Goal: Check status: Check status

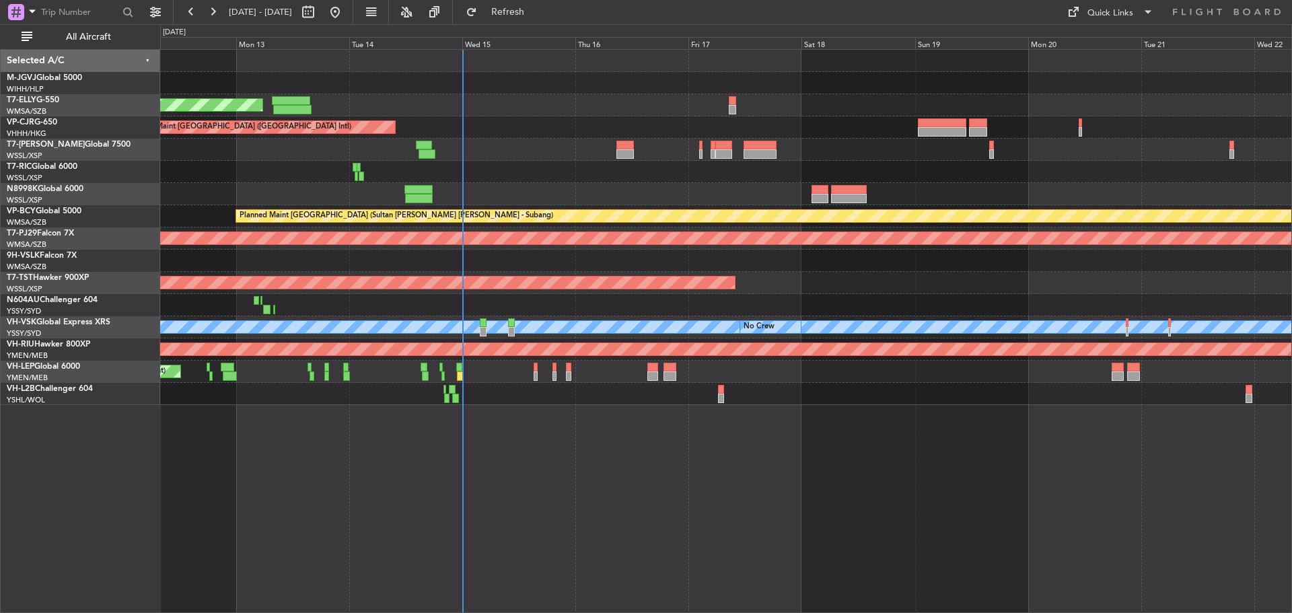
click at [515, 132] on div "Planned Maint [GEOGRAPHIC_DATA] ([GEOGRAPHIC_DATA] Intl) Planned Maint [GEOGRAP…" at bounding box center [725, 227] width 1131 height 355
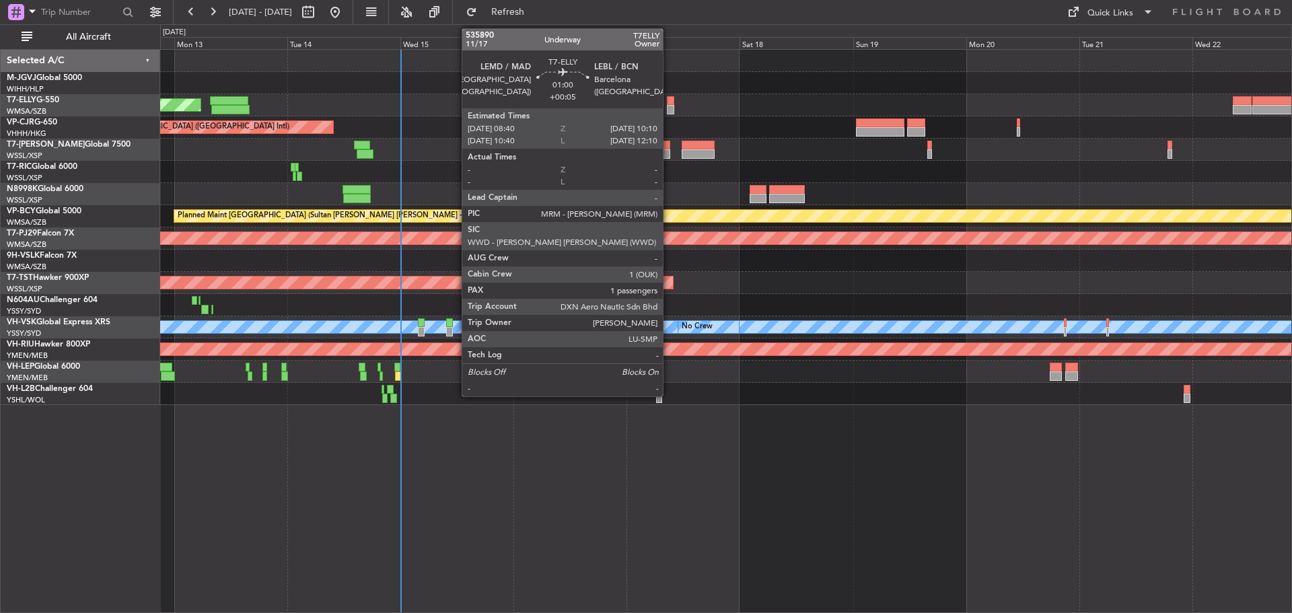
click at [669, 112] on div at bounding box center [670, 109] width 7 height 9
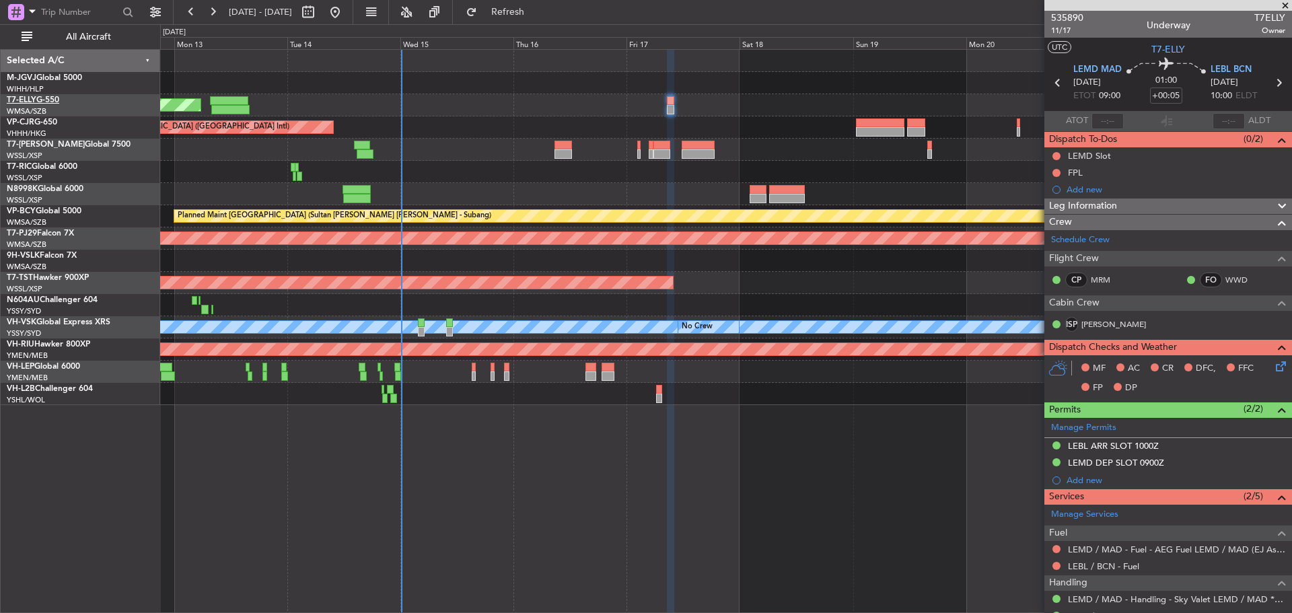
click at [46, 98] on link "T7-ELLY G-550" at bounding box center [33, 100] width 52 height 8
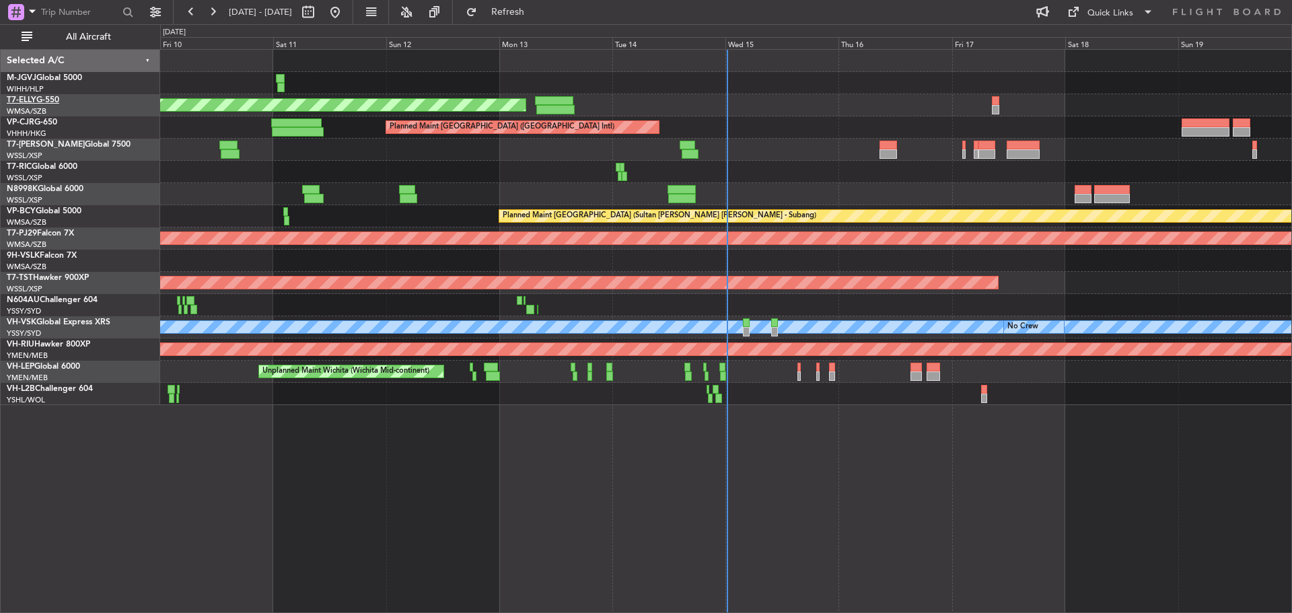
click at [53, 102] on link "T7-ELLY G-550" at bounding box center [33, 100] width 52 height 8
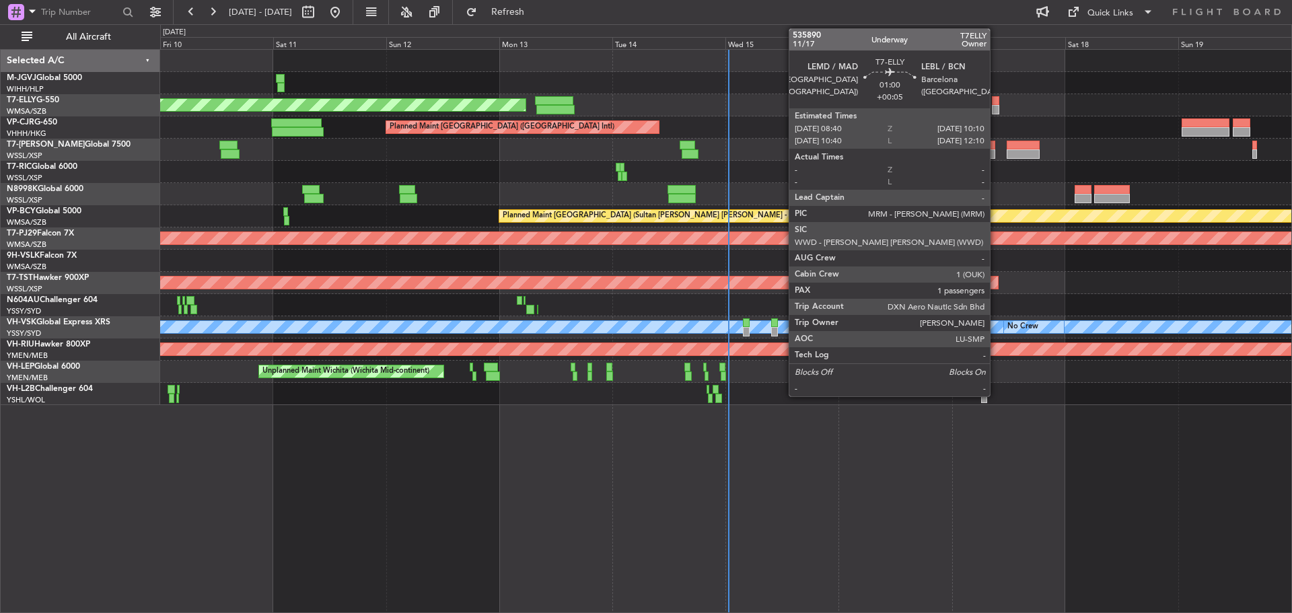
click at [996, 102] on div at bounding box center [995, 100] width 7 height 9
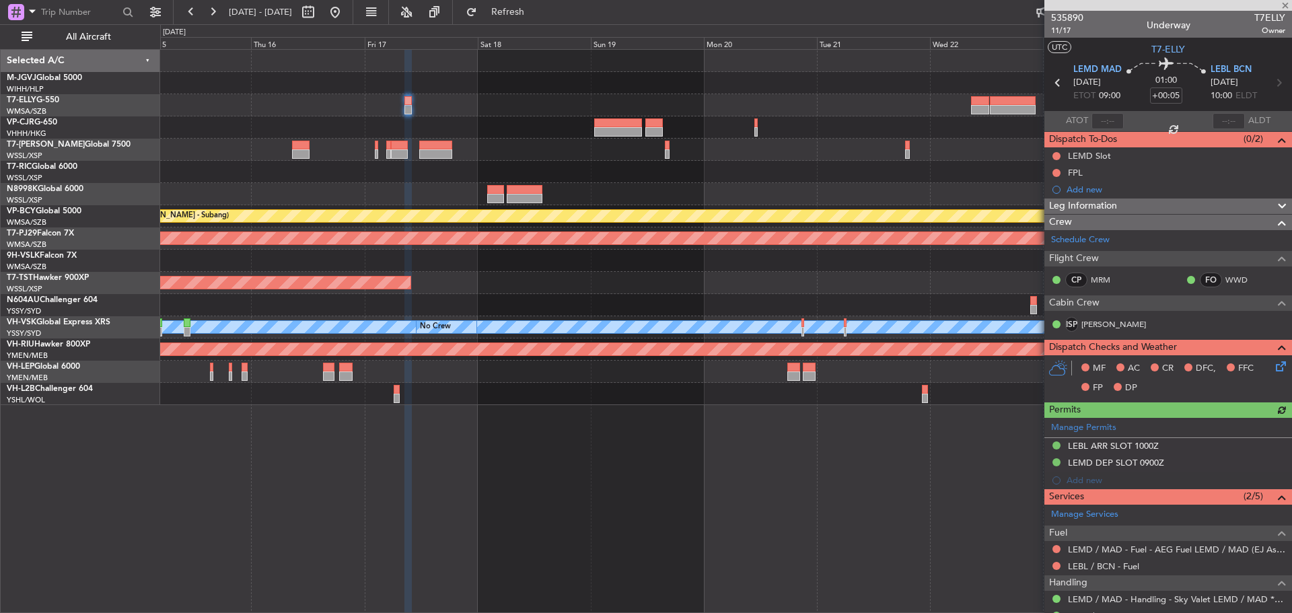
click at [366, 130] on div "Planned Maint [GEOGRAPHIC_DATA] ([GEOGRAPHIC_DATA] Intl) Planned Maint [GEOGRAP…" at bounding box center [725, 227] width 1131 height 355
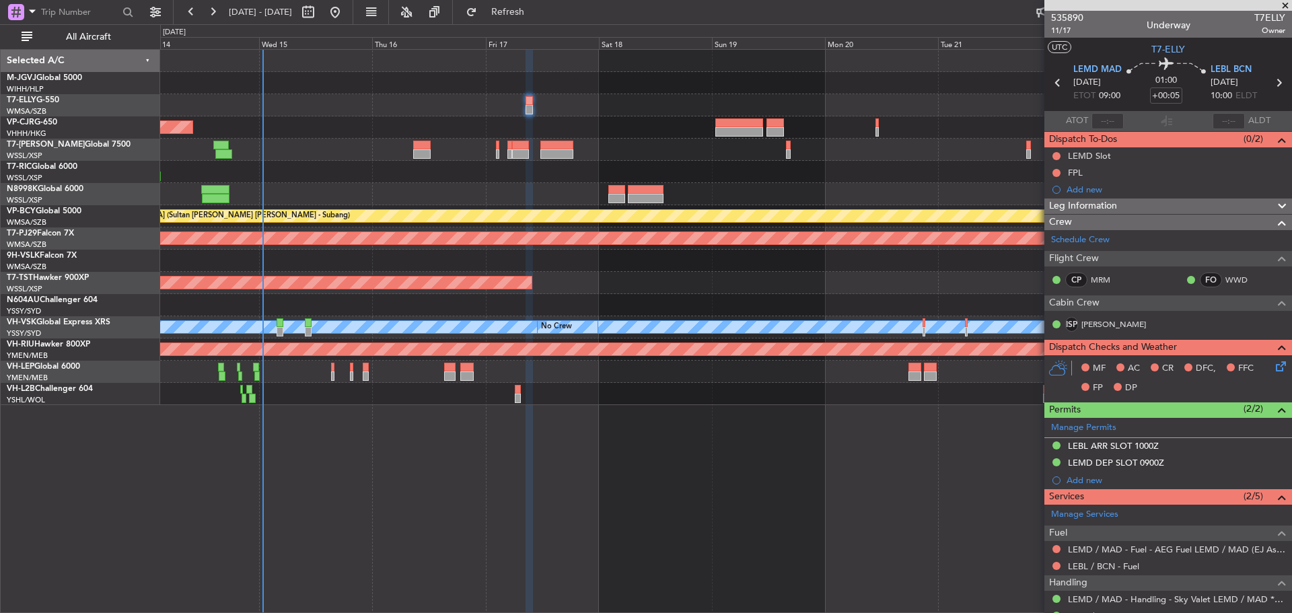
click at [476, 204] on div at bounding box center [725, 194] width 1131 height 22
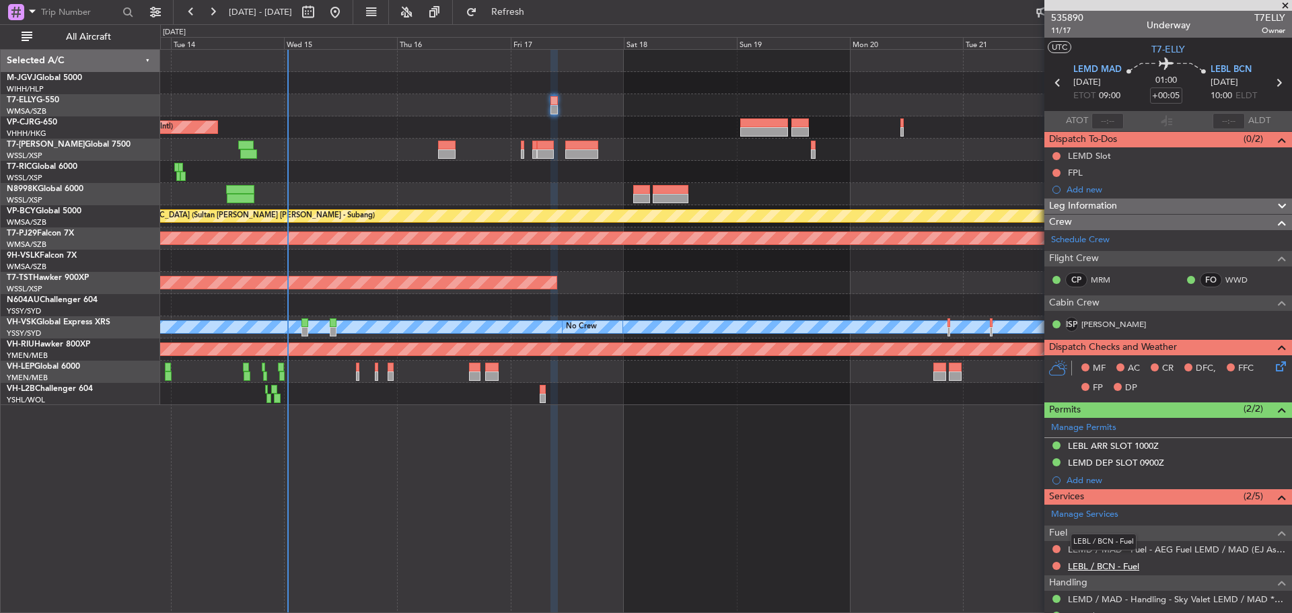
click at [1094, 567] on link "LEBL / BCN - Fuel" at bounding box center [1103, 566] width 71 height 11
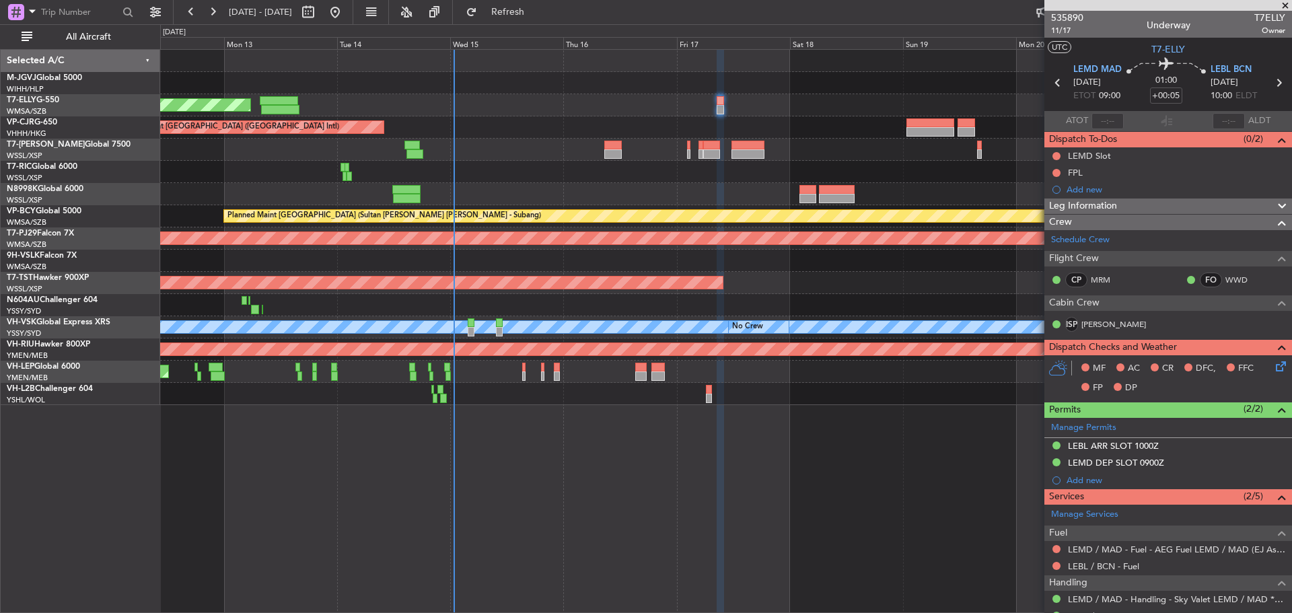
click at [443, 141] on div "Planned Maint [GEOGRAPHIC_DATA] ([GEOGRAPHIC_DATA] Intl) Planned Maint [GEOGRAP…" at bounding box center [725, 227] width 1131 height 355
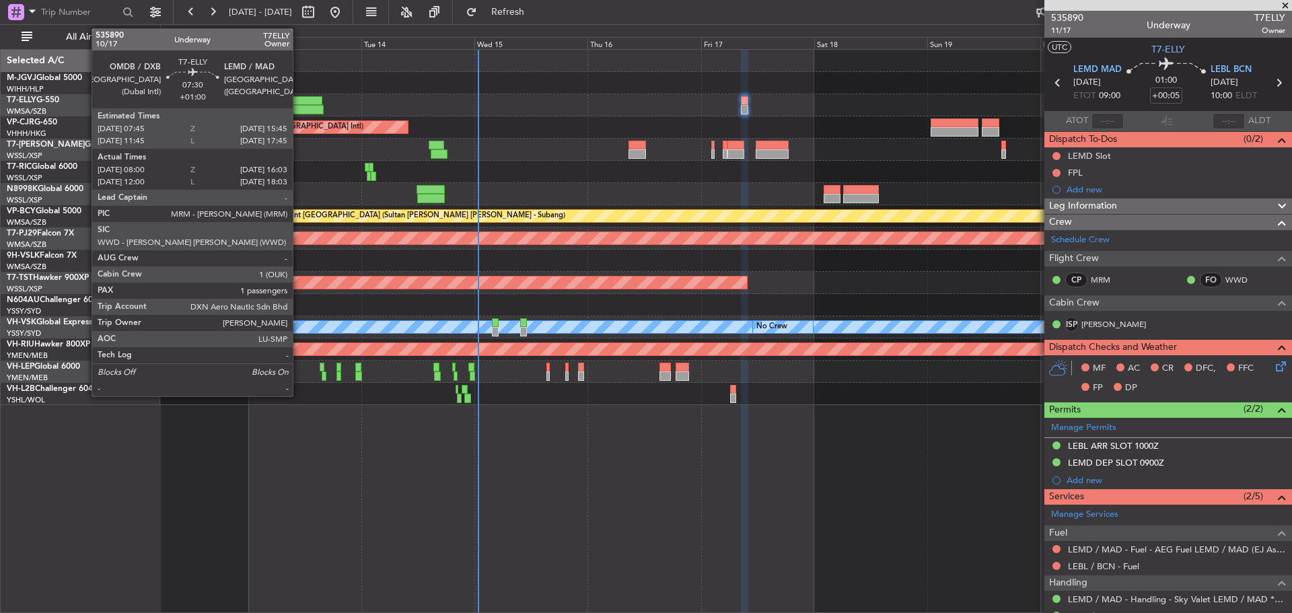
click at [299, 108] on div at bounding box center [304, 109] width 38 height 9
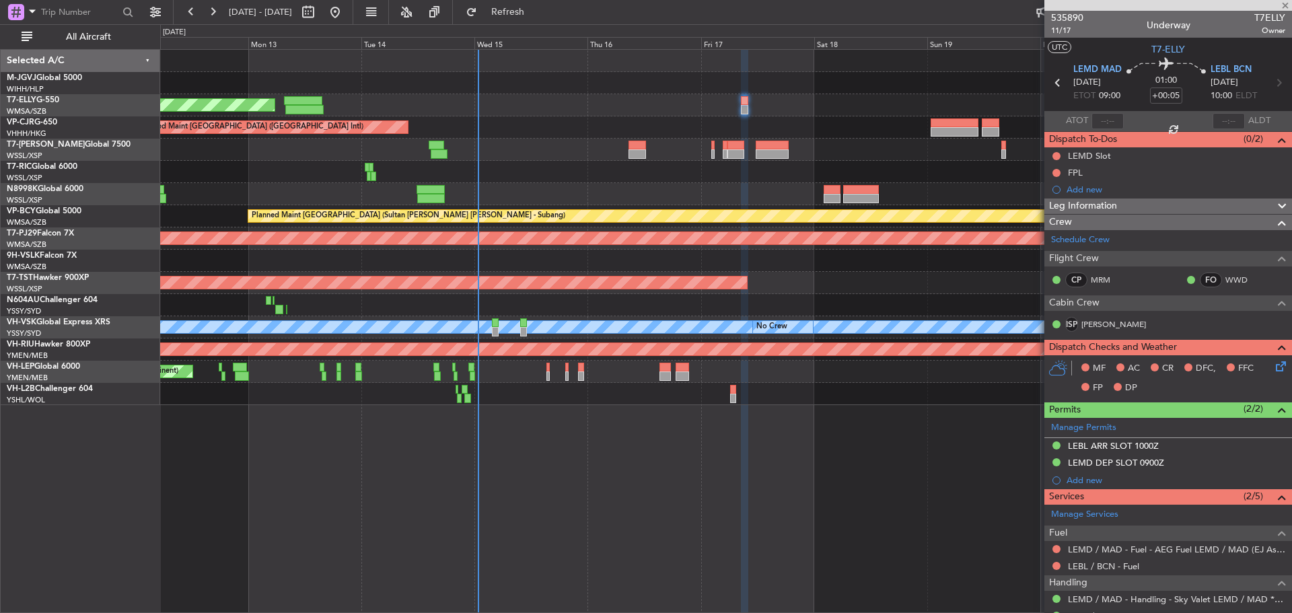
type input "+01:00"
type input "08:15"
type input "15:48"
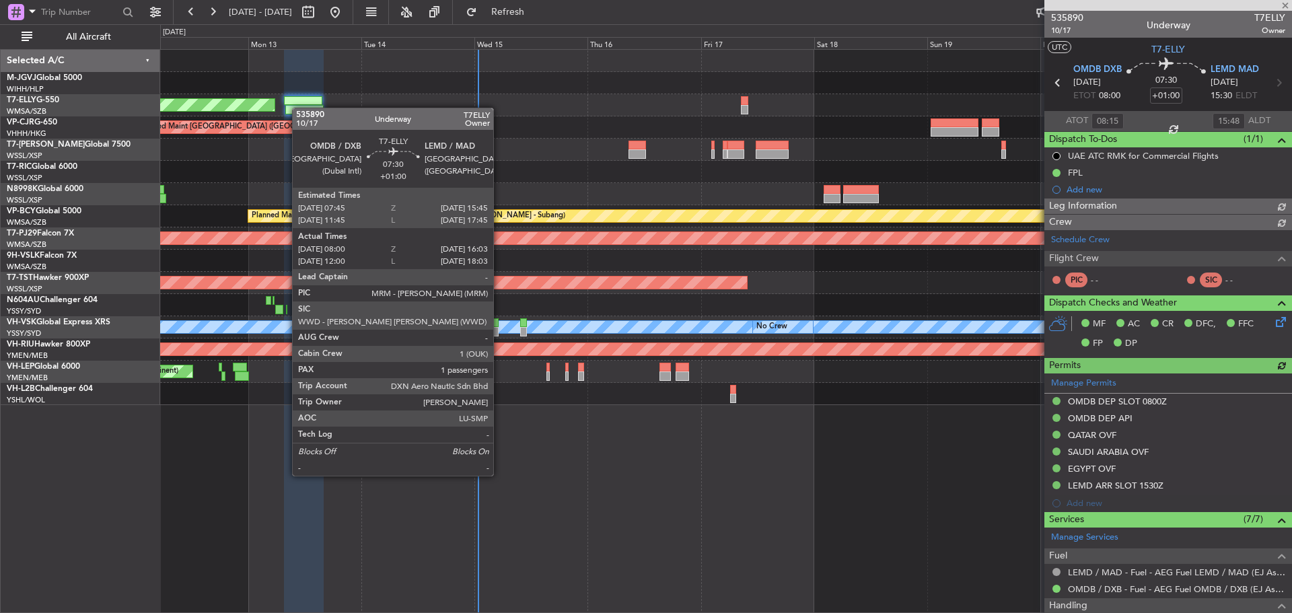
type input "[PERSON_NAME] (BTA)"
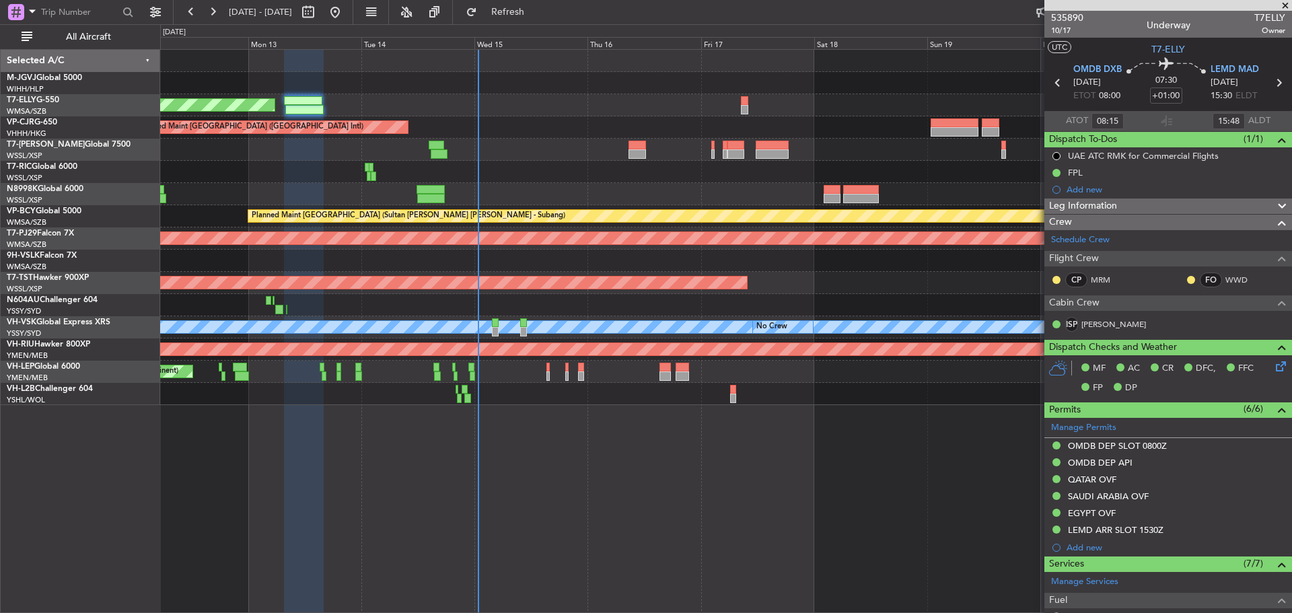
scroll to position [170, 0]
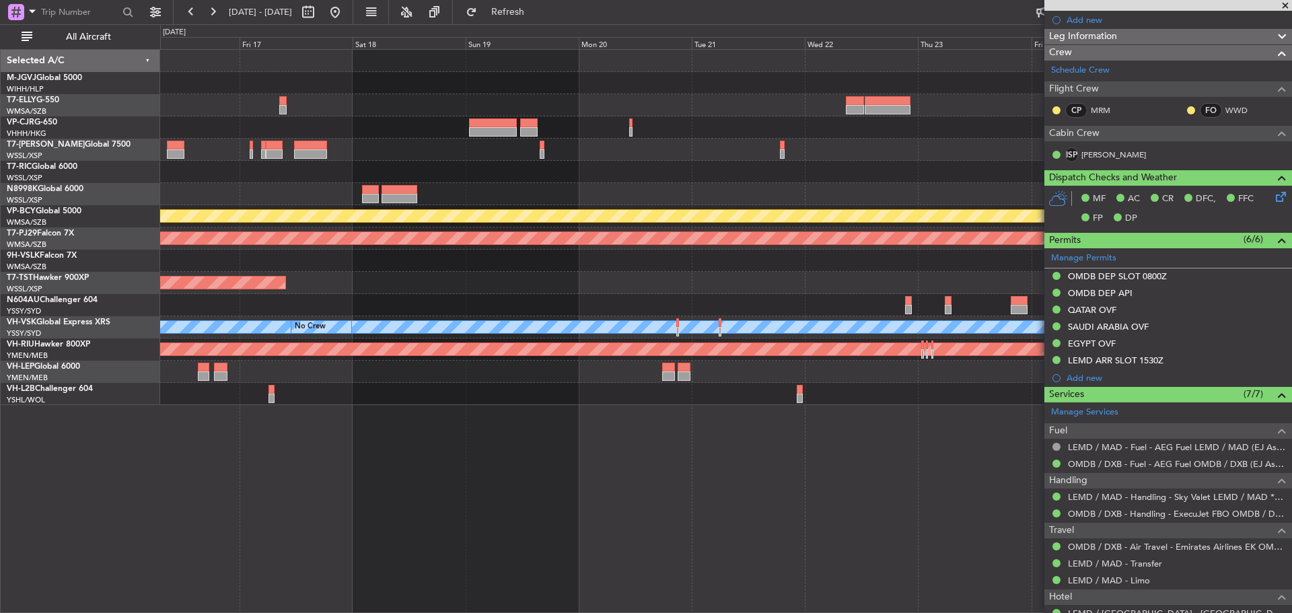
click at [374, 162] on div "Planned Maint [GEOGRAPHIC_DATA] ([GEOGRAPHIC_DATA] Intl) Planned Maint [GEOGRAP…" at bounding box center [725, 227] width 1131 height 355
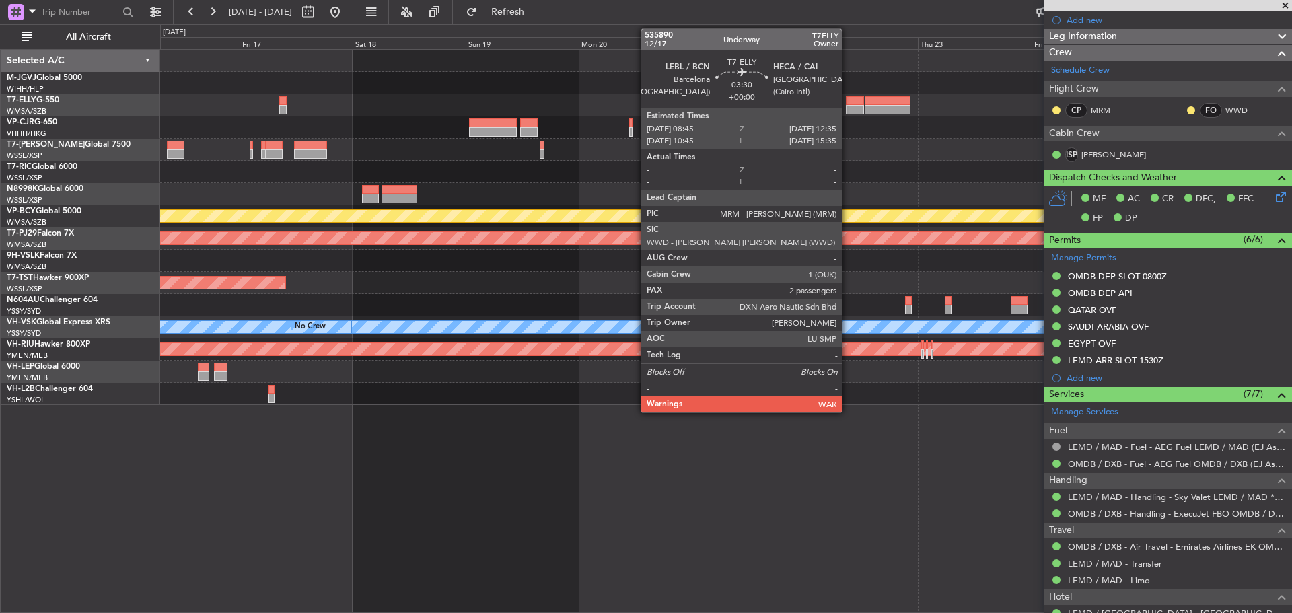
click at [848, 110] on div at bounding box center [855, 109] width 18 height 9
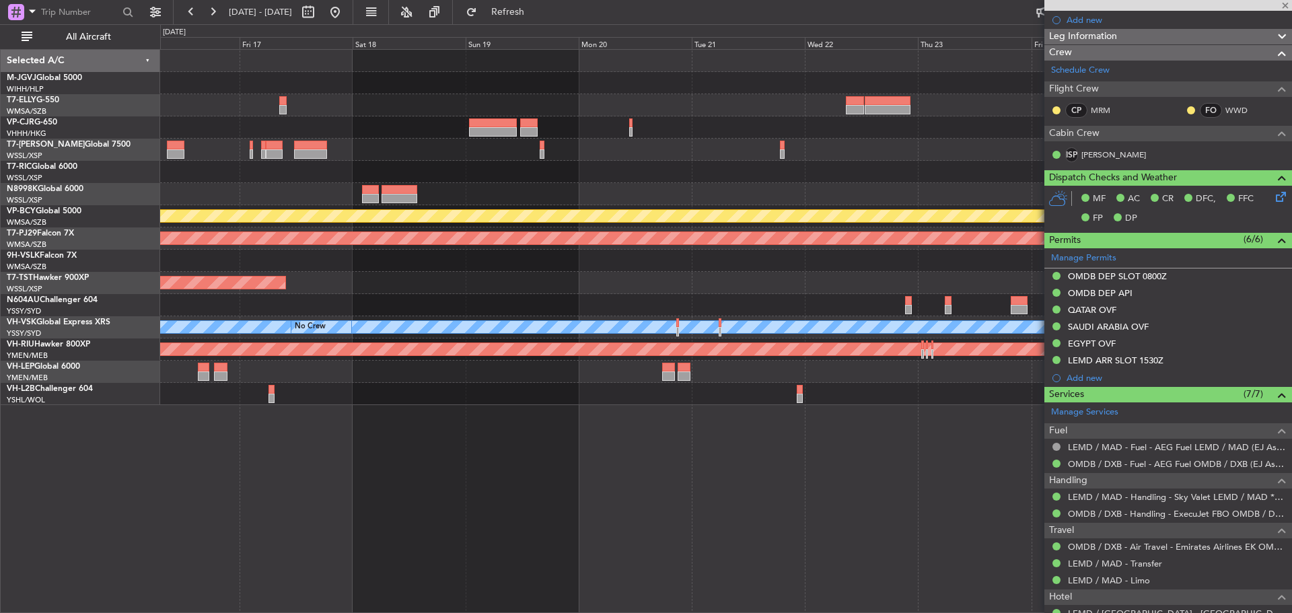
type input "2"
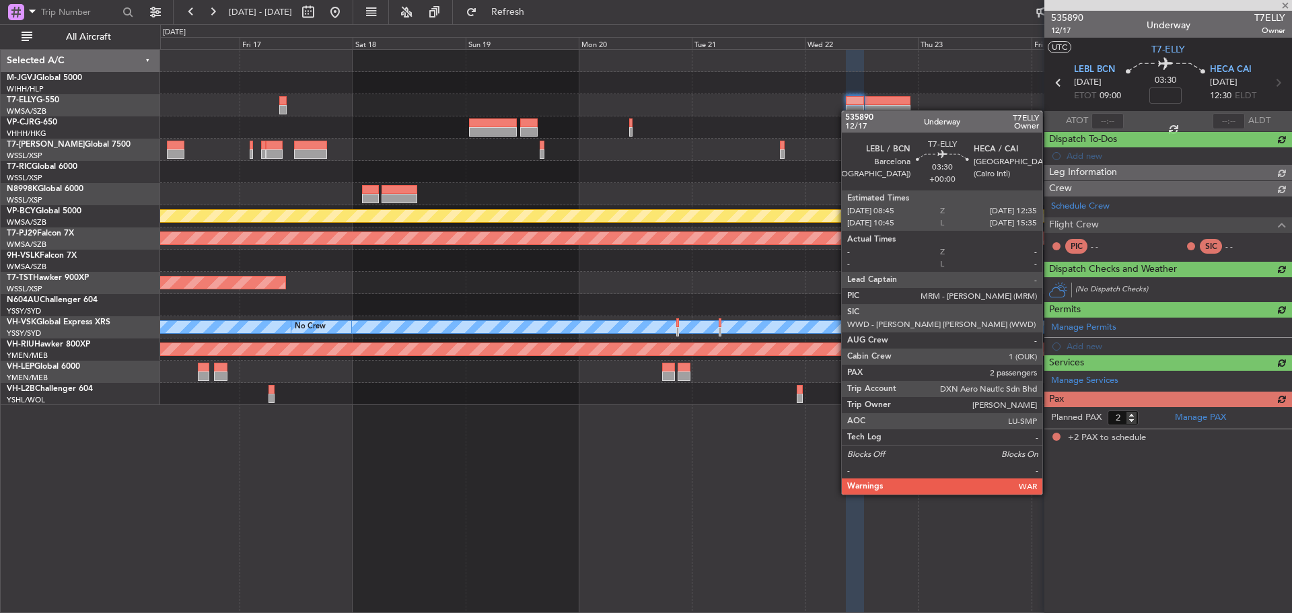
scroll to position [0, 0]
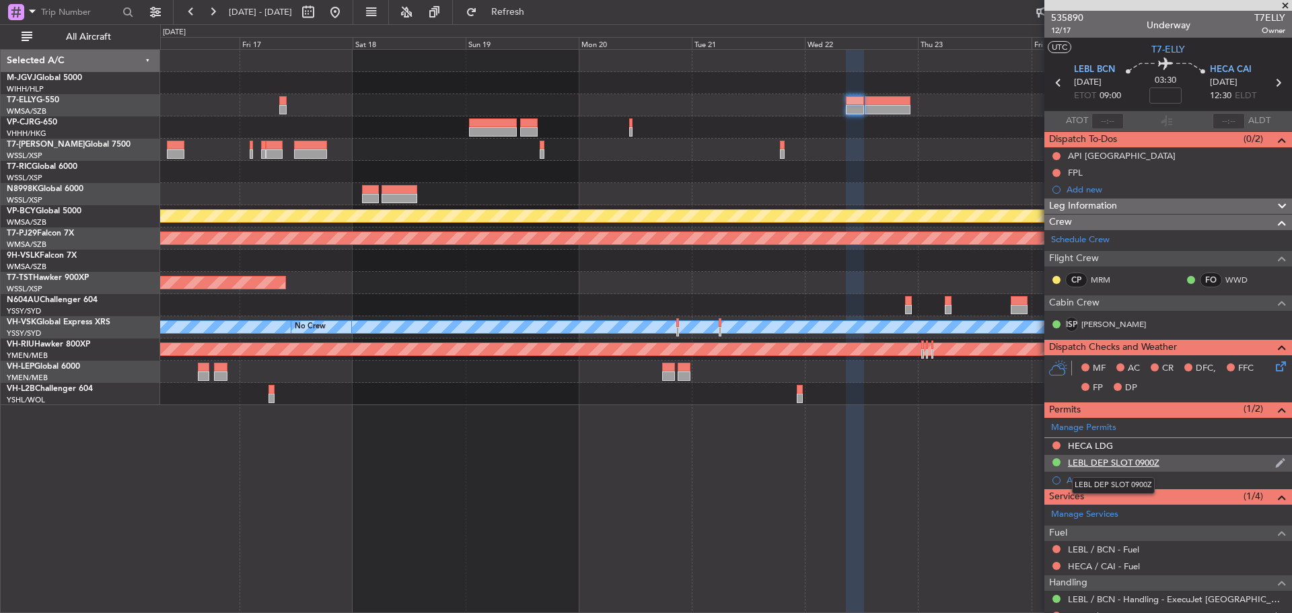
click at [1144, 464] on div "LEBL DEP SLOT 0900Z" at bounding box center [1114, 462] width 92 height 11
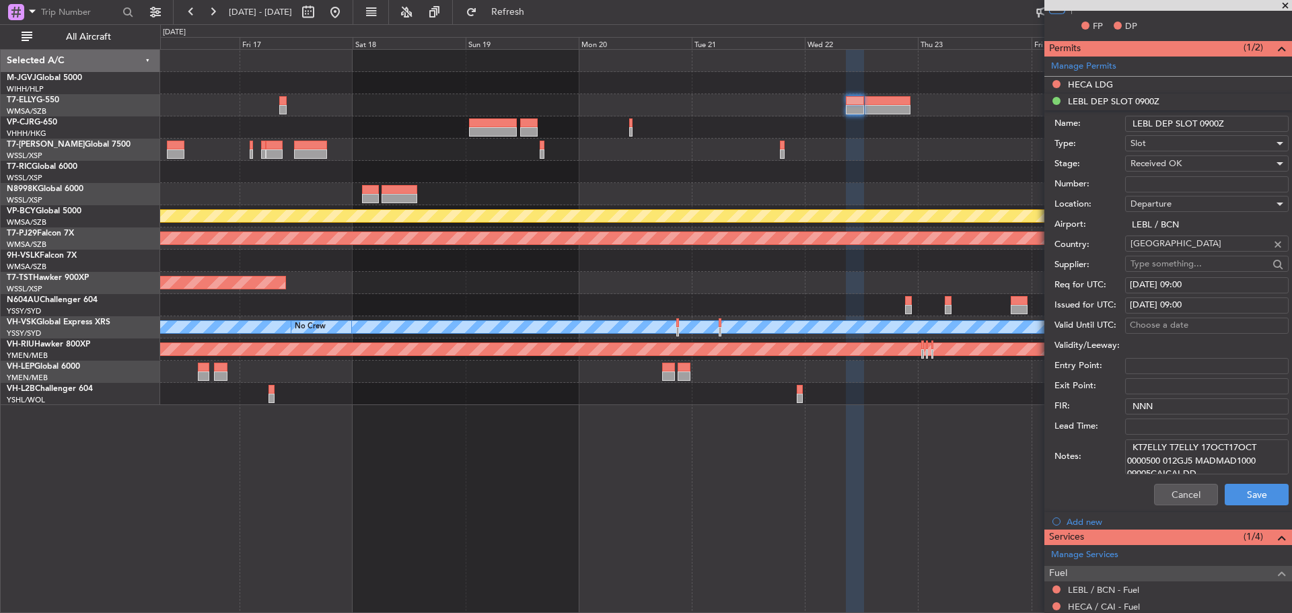
scroll to position [9, 0]
click at [77, 80] on link "M-JGVJ Global 5000" at bounding box center [44, 78] width 75 height 8
